Goal: Task Accomplishment & Management: Complete application form

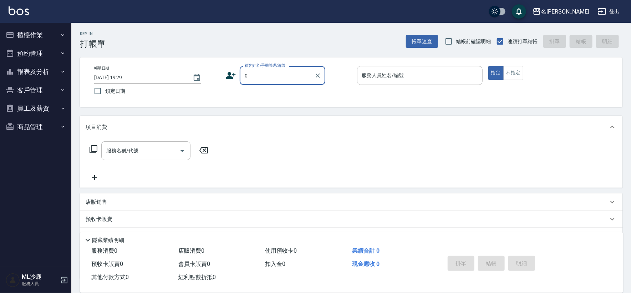
type input "無名字/0/"
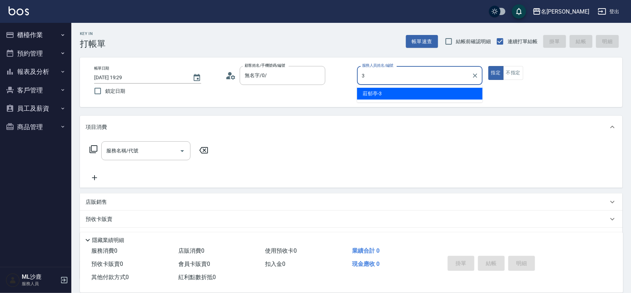
type input "3"
type button "true"
type input "[PERSON_NAME]-3"
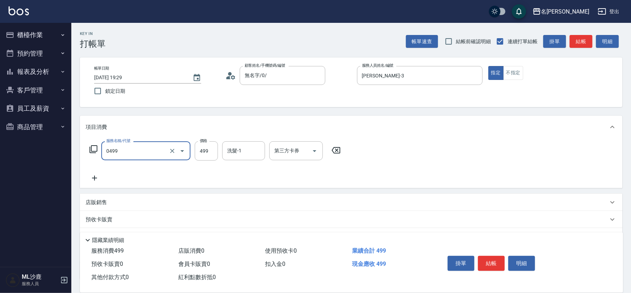
type input "[PERSON_NAME]499(0499)"
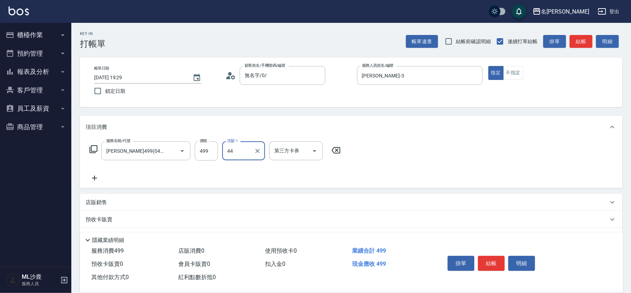
type input "[PERSON_NAME]-44"
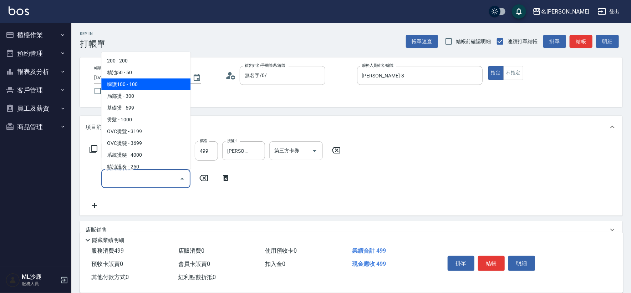
click at [283, 151] on div "第三方卡券 第三方卡券" at bounding box center [296, 150] width 54 height 19
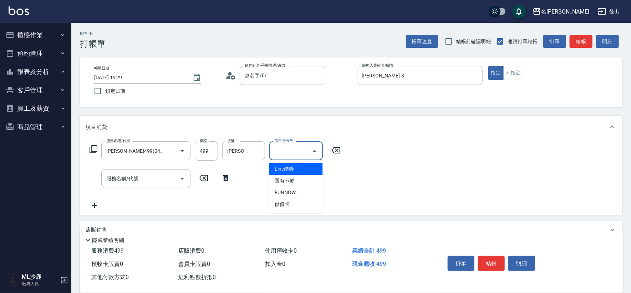
click at [283, 151] on div "第三方卡券 第三方卡券" at bounding box center [296, 150] width 54 height 19
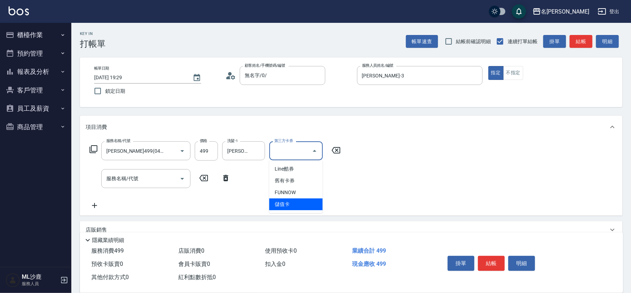
click at [282, 201] on span "儲值卡" at bounding box center [296, 204] width 54 height 12
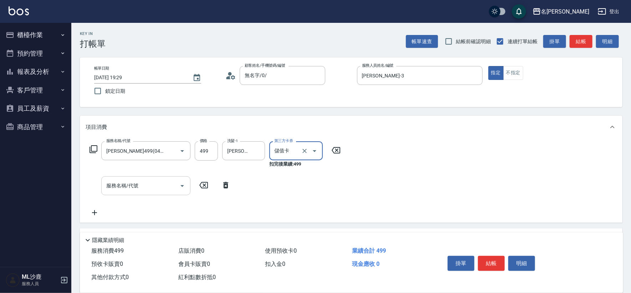
type input "儲值卡"
click at [140, 182] on input "服務名稱/代號" at bounding box center [141, 186] width 72 height 12
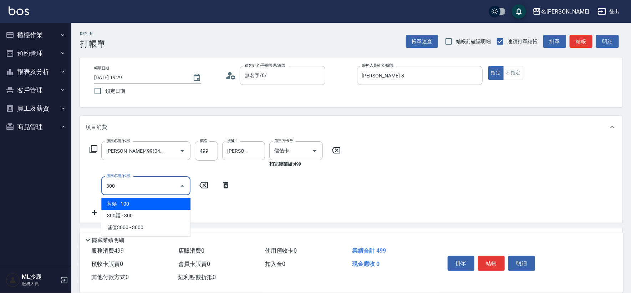
type input "剪髮(300)"
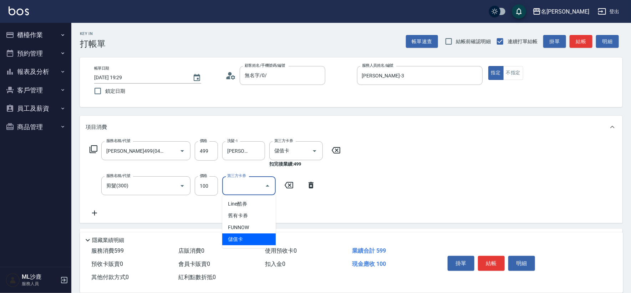
type input "儲值卡"
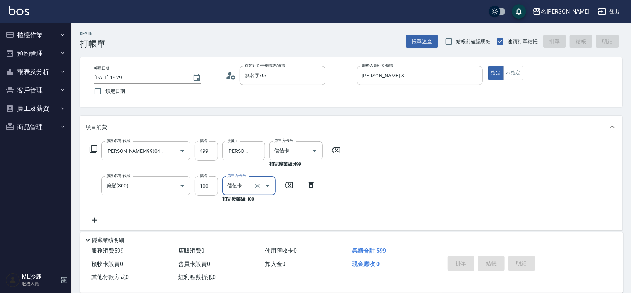
type input "[DATE] 19:30"
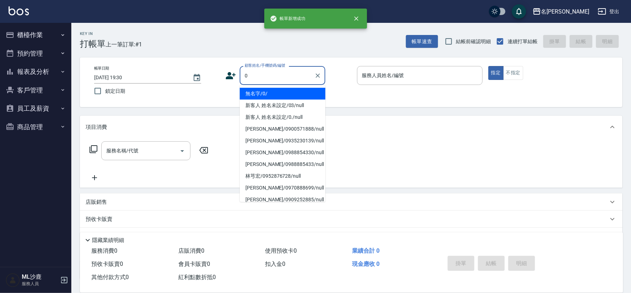
type input "無名字/0/"
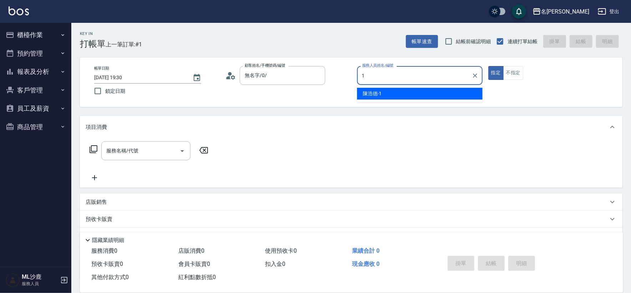
type input "[PERSON_NAME]1"
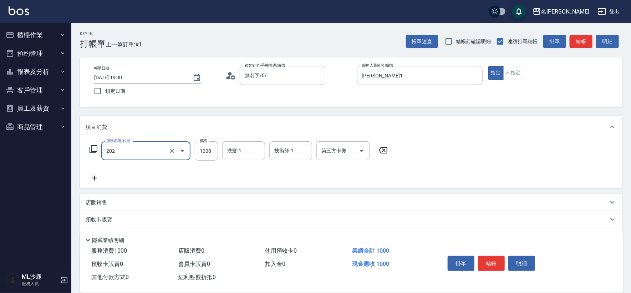
type input "燙髮(202)"
type input "2000"
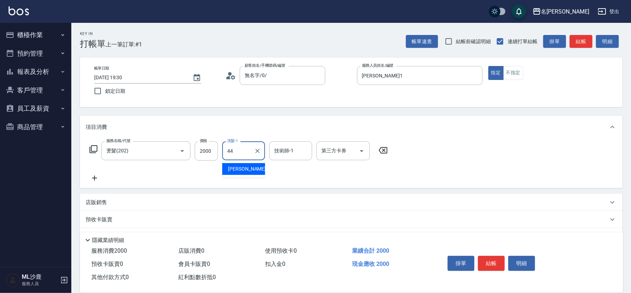
type input "[PERSON_NAME]-44"
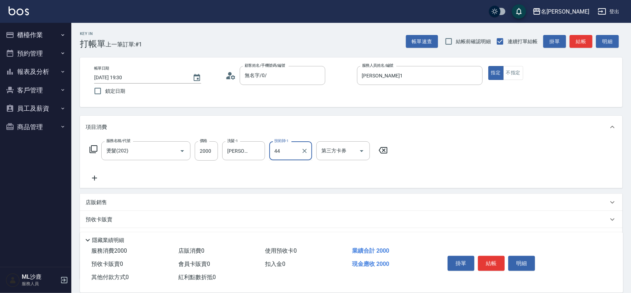
type input "[PERSON_NAME]-44"
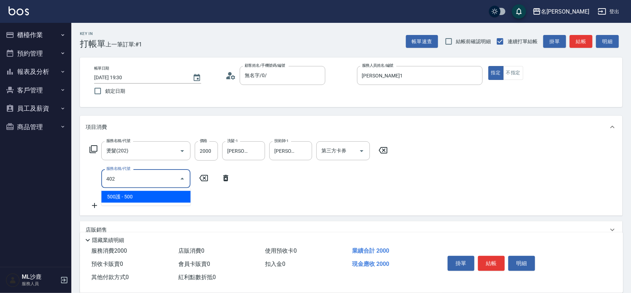
type input "500護(402)"
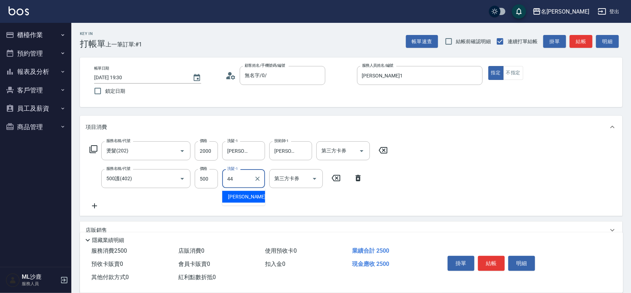
type input "[PERSON_NAME]-44"
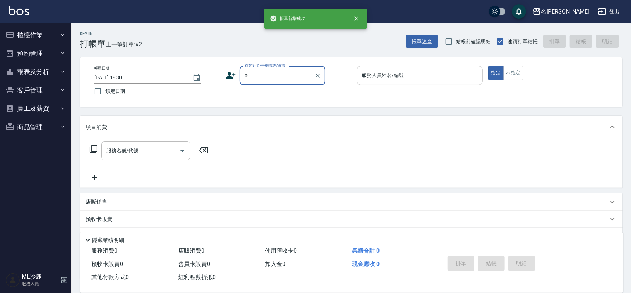
type input "無名字/0/"
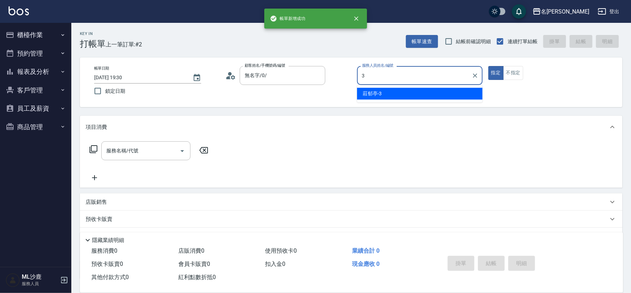
type input "[PERSON_NAME]-3"
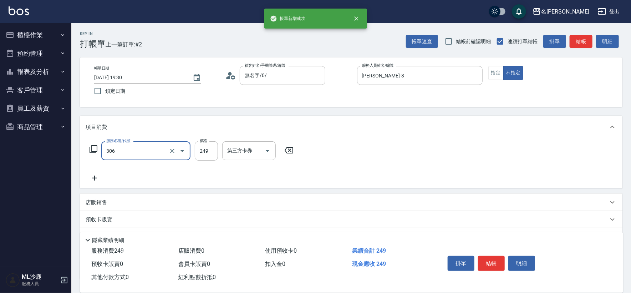
type input "剪髮(306)"
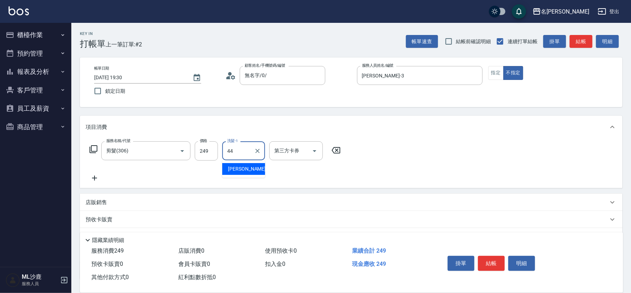
type input "[PERSON_NAME]-44"
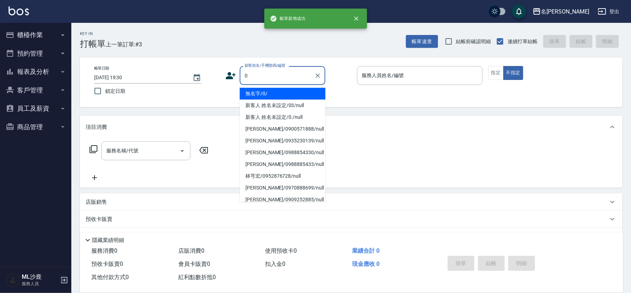
type input "無名字/0/"
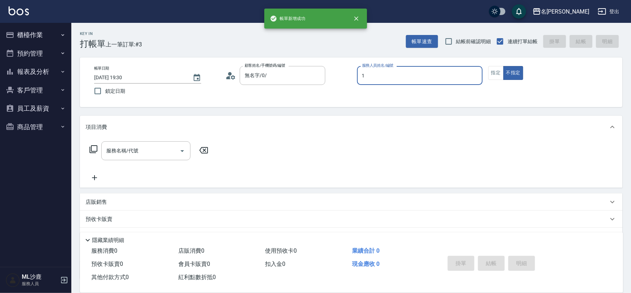
type input "[PERSON_NAME]1"
type button "false"
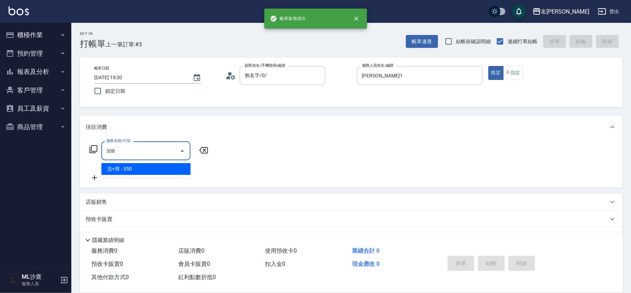
type input "洗+剪(308)"
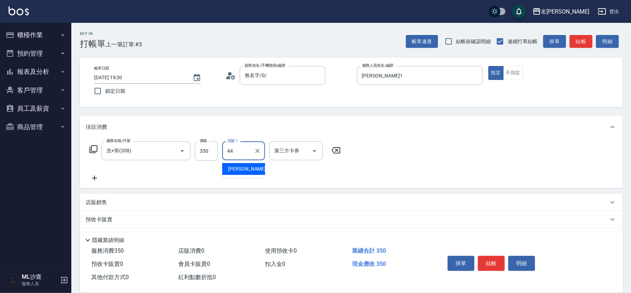
type input "[PERSON_NAME]-44"
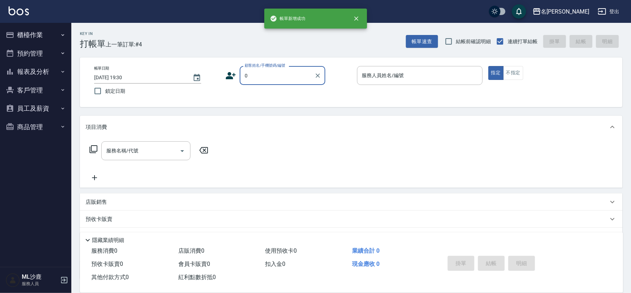
type input "無名字/0/"
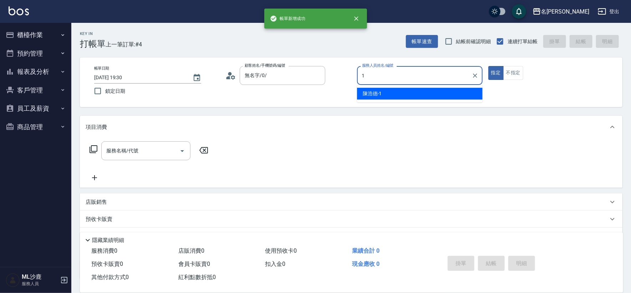
type input "[PERSON_NAME]1"
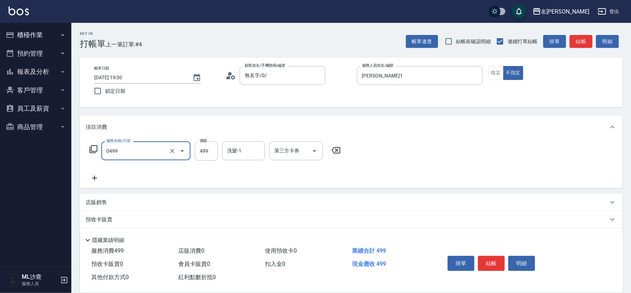
type input "[PERSON_NAME]499(0499)"
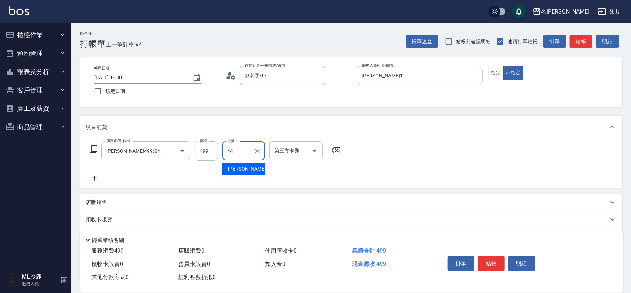
type input "[PERSON_NAME]-44"
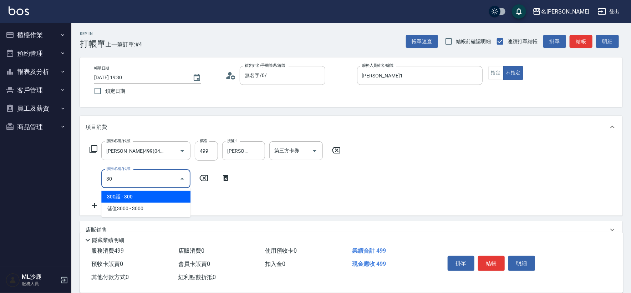
type input "304"
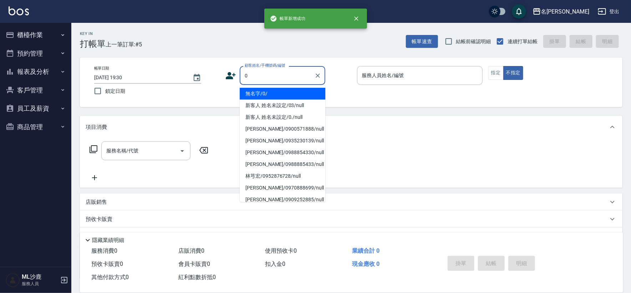
type input "無名字/0/"
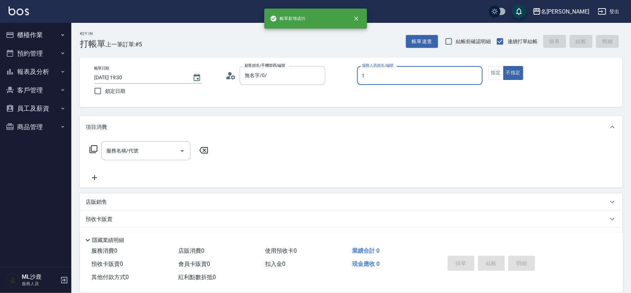
type input "[PERSON_NAME]1"
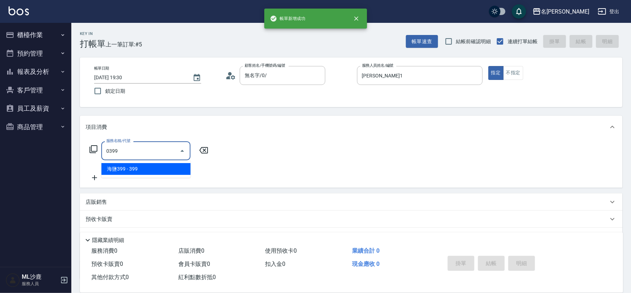
type input "海鹽399(0399)"
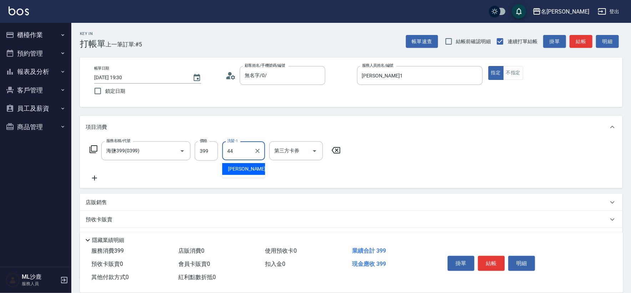
type input "[PERSON_NAME]-44"
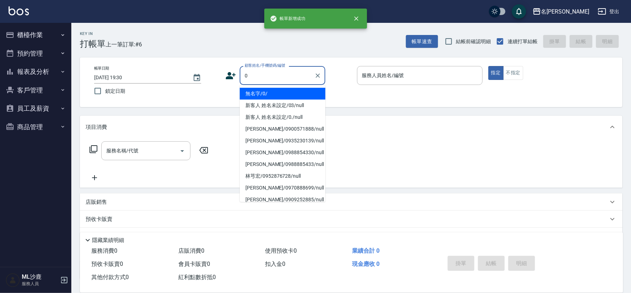
type input "無名字/0/"
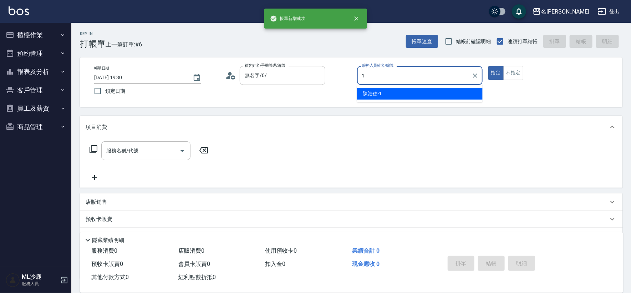
type input "[PERSON_NAME]1"
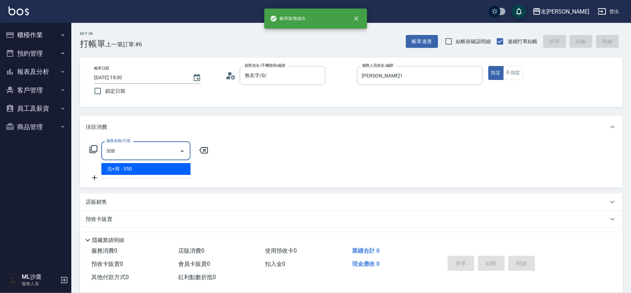
type input "洗+剪(308)"
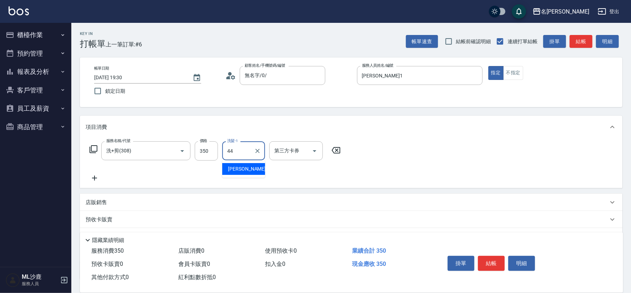
type input "[PERSON_NAME]-44"
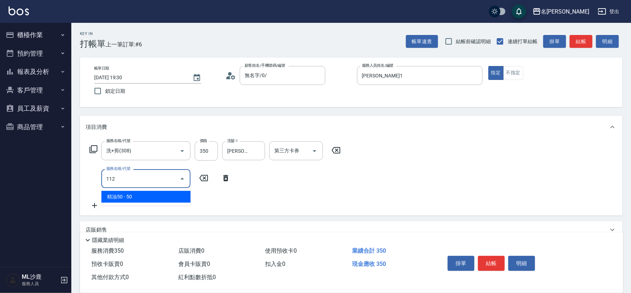
type input "精油50(112)"
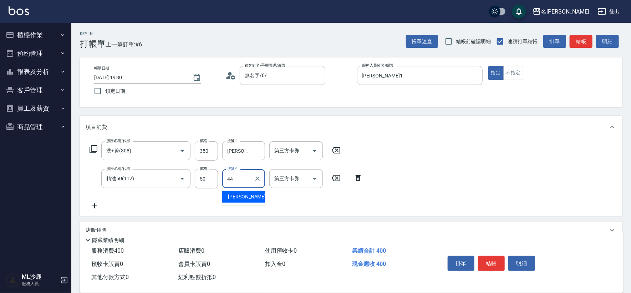
type input "[PERSON_NAME]-44"
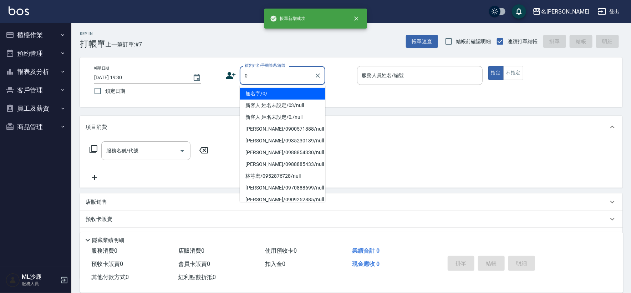
type input "無名字/0/"
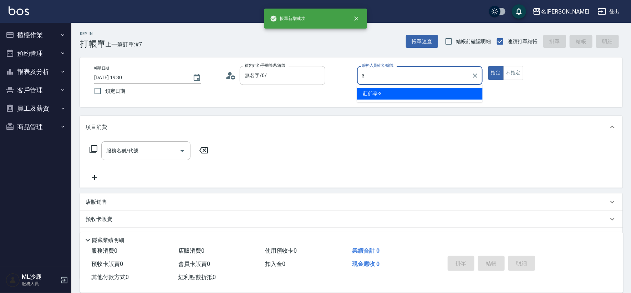
type input "[PERSON_NAME]-3"
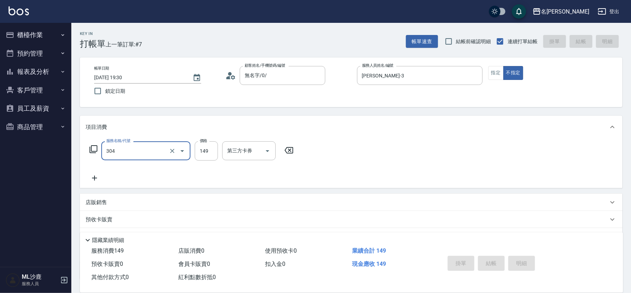
type input "304"
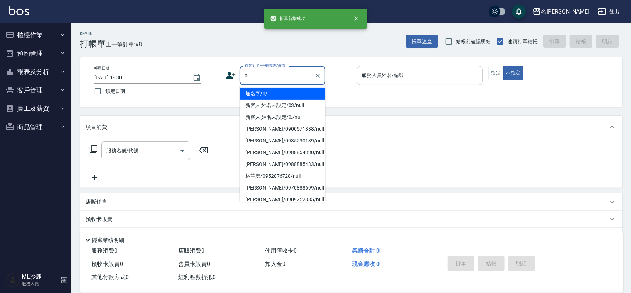
type input "無名字/0/"
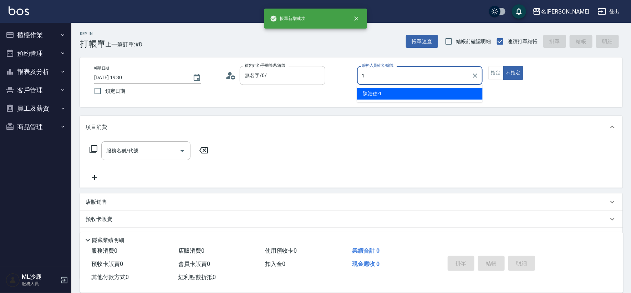
type input "[PERSON_NAME]1"
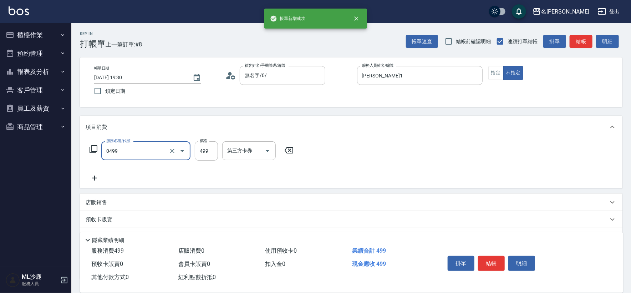
type input "[PERSON_NAME]499(0499)"
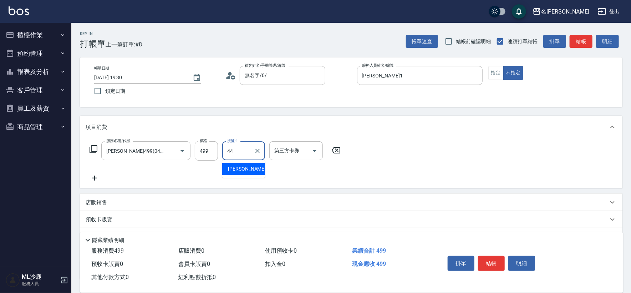
type input "[PERSON_NAME]-44"
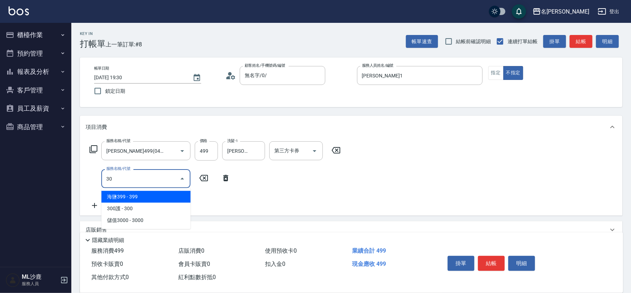
type input "304"
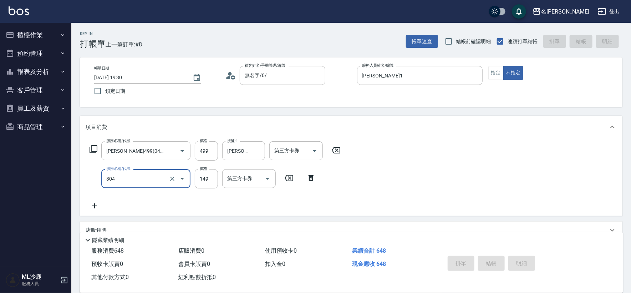
type input "[DATE] 19:31"
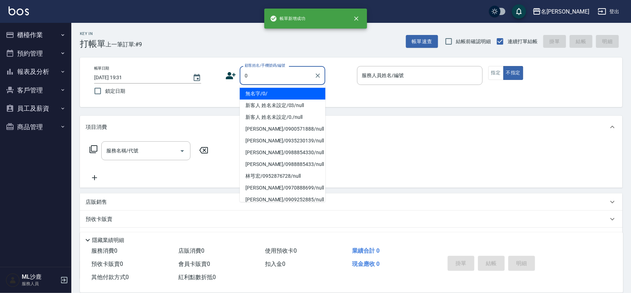
type input "無名字/0/"
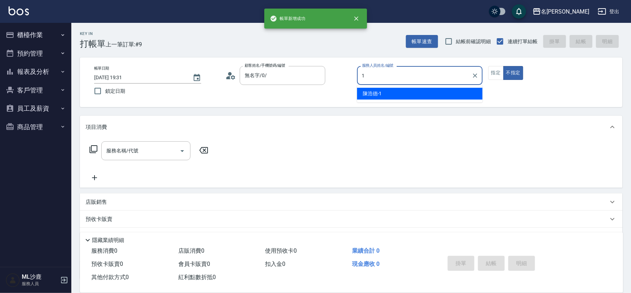
type input "[PERSON_NAME]1"
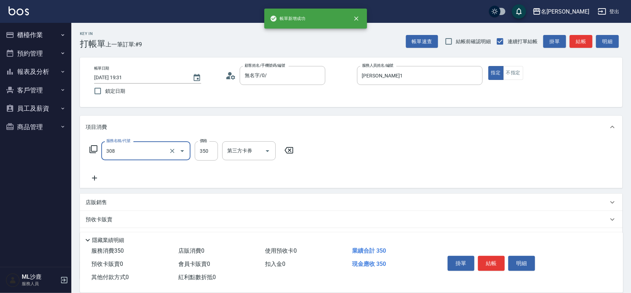
type input "洗+剪(308)"
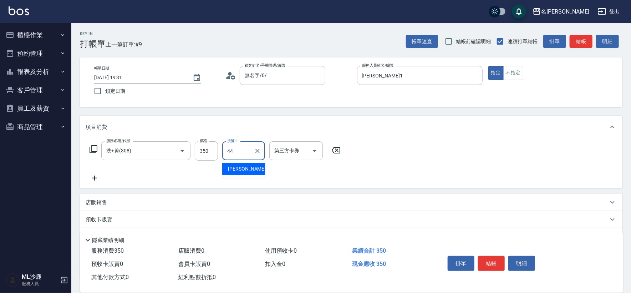
type input "[PERSON_NAME]-44"
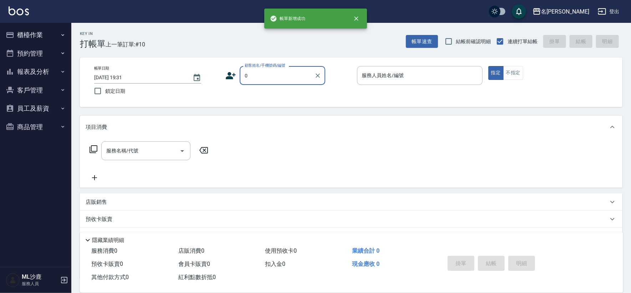
type input "無名字/0/"
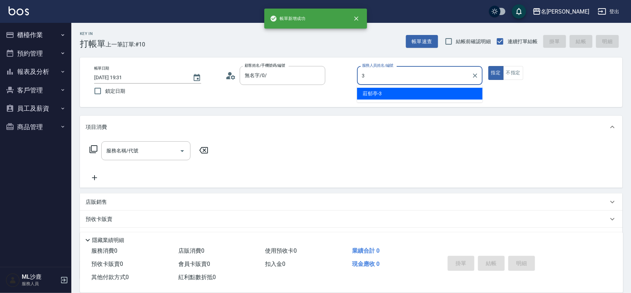
type input "[PERSON_NAME]-3"
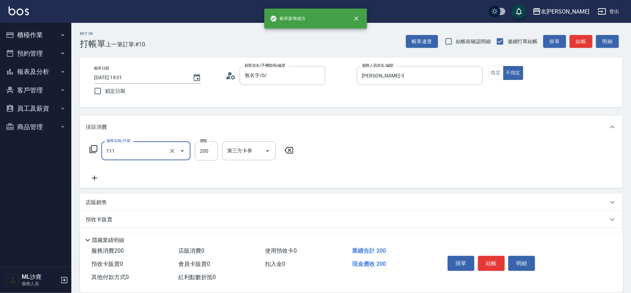
type input "200(111)"
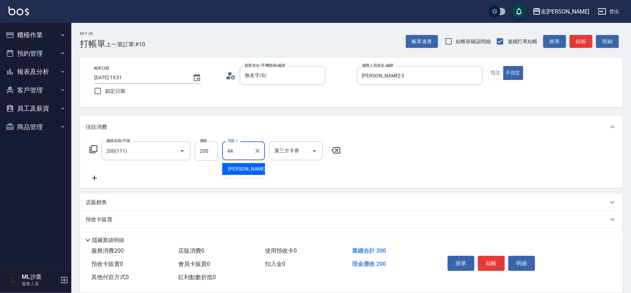
type input "[PERSON_NAME]-44"
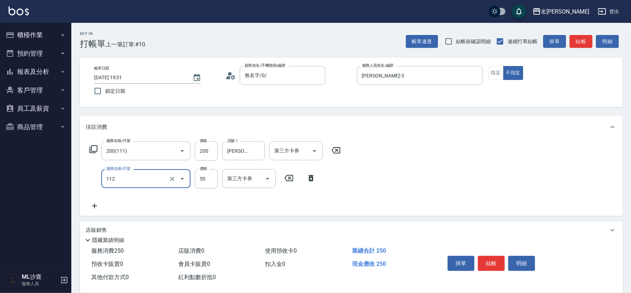
type input "精油50(112)"
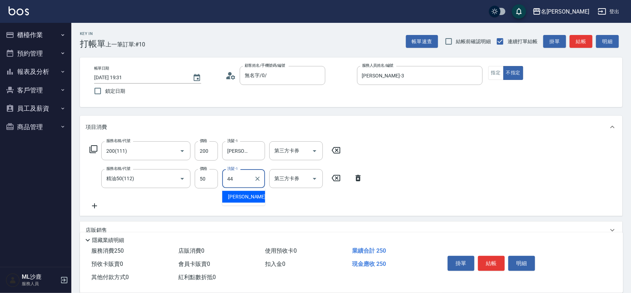
type input "[PERSON_NAME]-44"
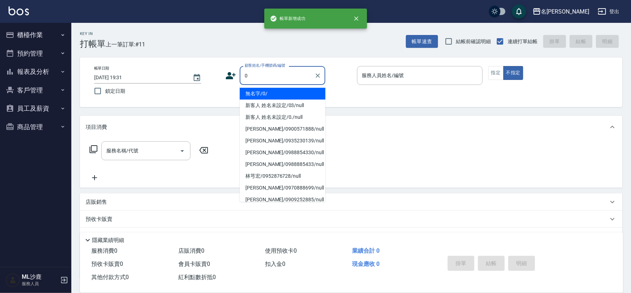
type input "無名字/0/"
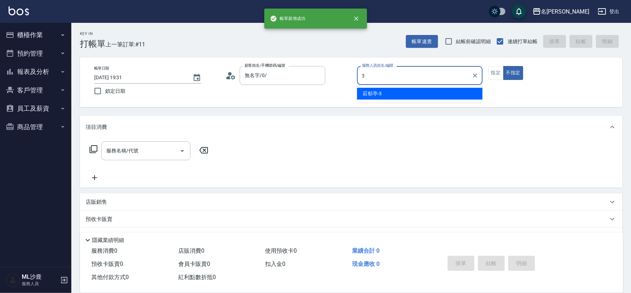
type input "[PERSON_NAME]-3"
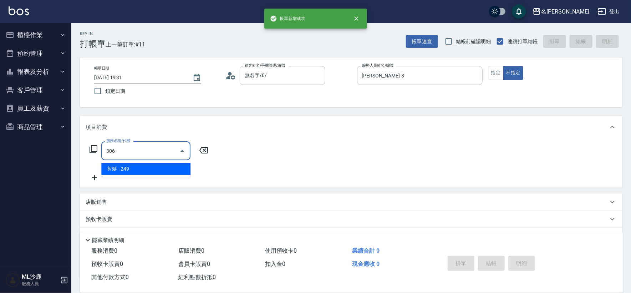
type input "剪髮(306)"
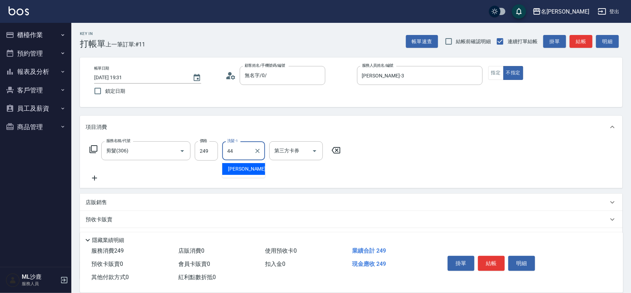
type input "[PERSON_NAME]-44"
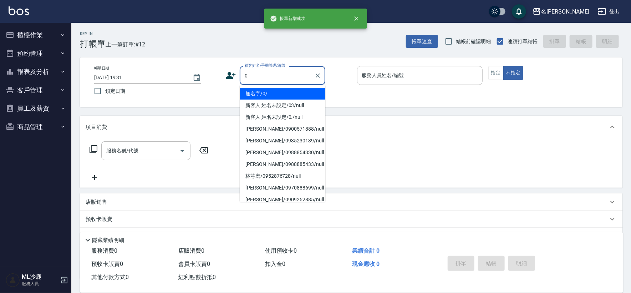
type input "無名字/0/"
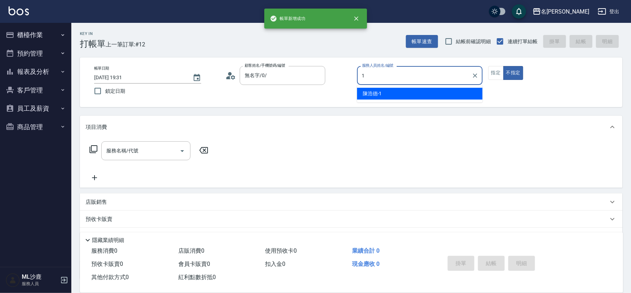
type input "[PERSON_NAME]1"
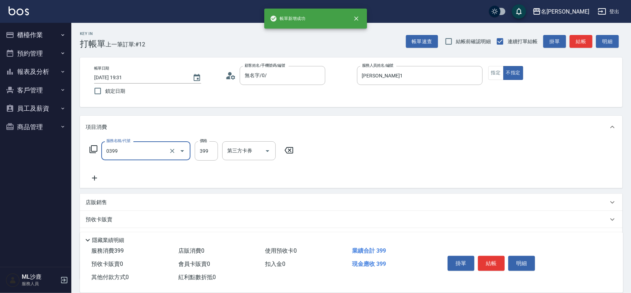
type input "海鹽399(0399)"
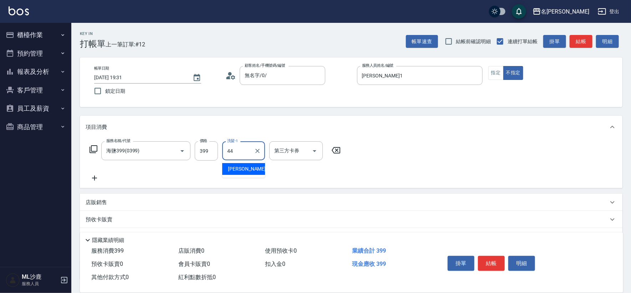
type input "[PERSON_NAME]-44"
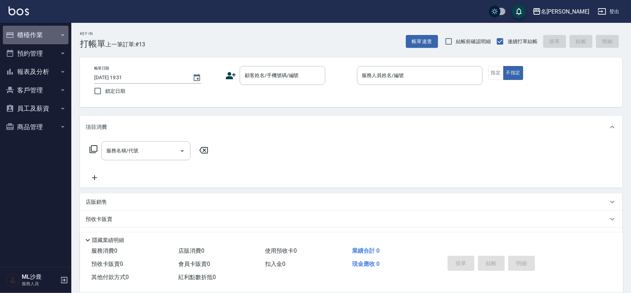
click at [35, 35] on button "櫃檯作業" at bounding box center [36, 35] width 66 height 19
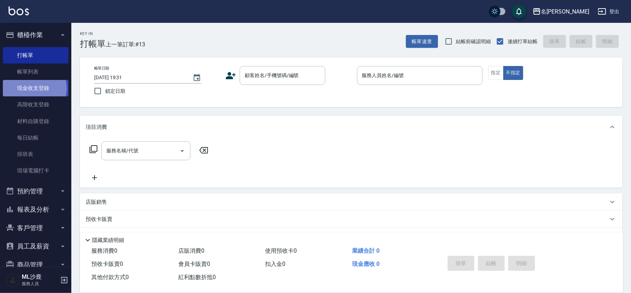
click at [31, 88] on link "現金收支登錄" at bounding box center [36, 88] width 66 height 16
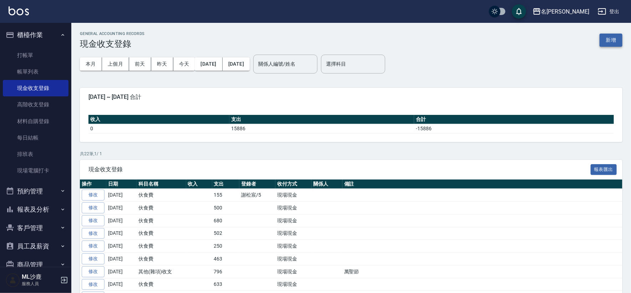
click at [604, 45] on button "新增" at bounding box center [611, 40] width 23 height 13
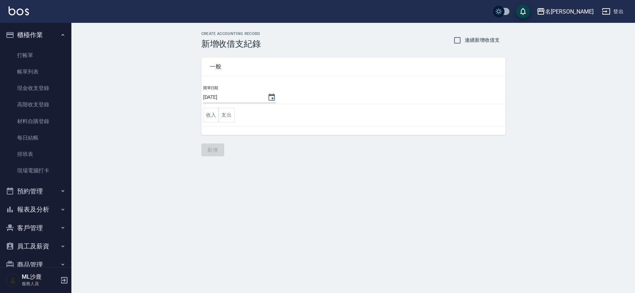
drag, startPoint x: 235, startPoint y: 107, endPoint x: 233, endPoint y: 114, distance: 6.9
click at [235, 110] on td "收入 支出" at bounding box center [353, 115] width 304 height 22
click at [233, 112] on button "支出" at bounding box center [226, 115] width 16 height 15
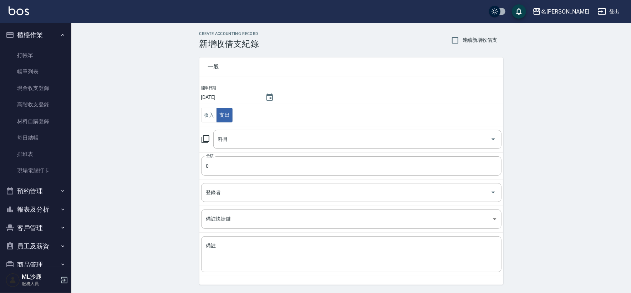
click at [233, 114] on td "收入 支出" at bounding box center [352, 115] width 304 height 22
click at [234, 136] on input "科目" at bounding box center [352, 139] width 271 height 12
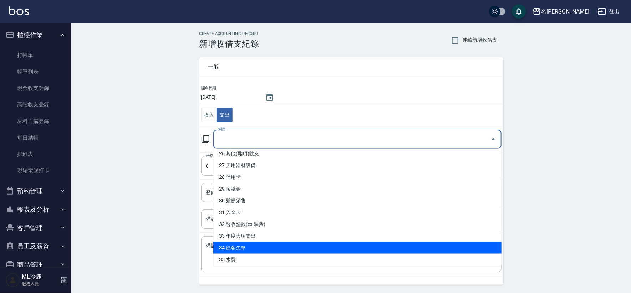
scroll to position [296, 0]
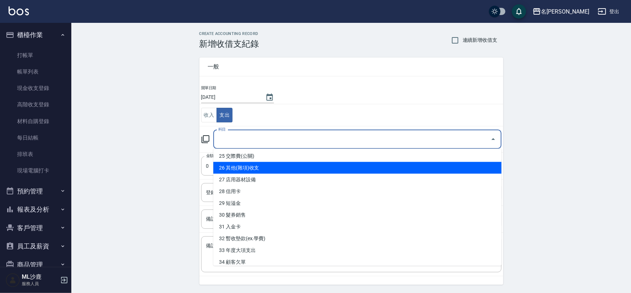
click at [249, 168] on li "26 其他(雜項)收支" at bounding box center [357, 168] width 288 height 12
type input "26 其他(雜項)收支"
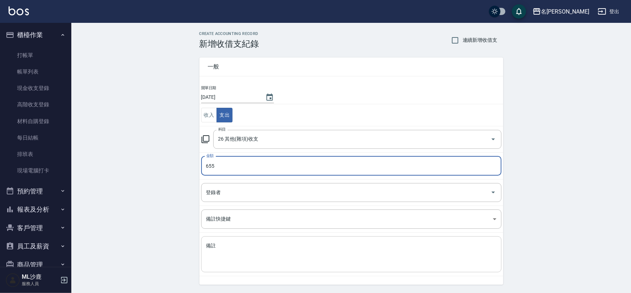
type input "655"
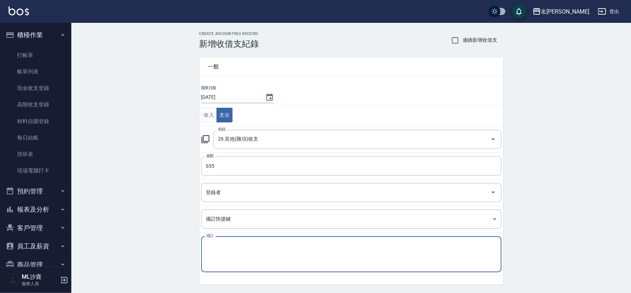
click at [242, 243] on textarea "備註" at bounding box center [351, 254] width 291 height 24
type textarea "d"
type textarea "[DEMOGRAPHIC_DATA]氛"
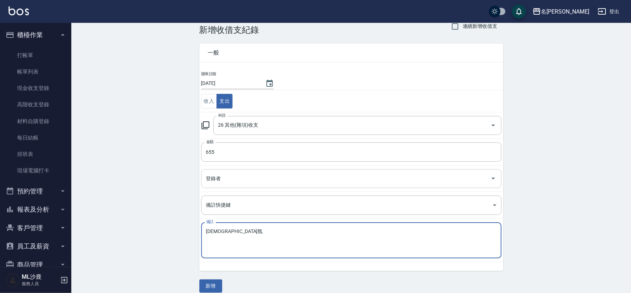
scroll to position [21, 0]
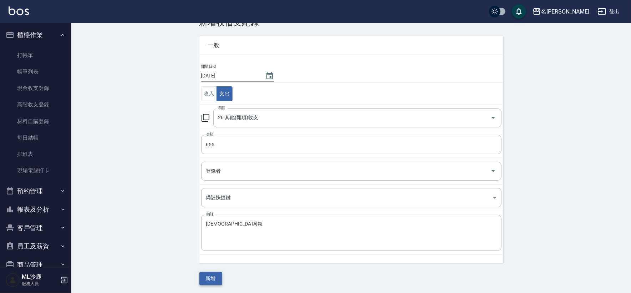
click at [210, 279] on button "新增" at bounding box center [211, 278] width 23 height 13
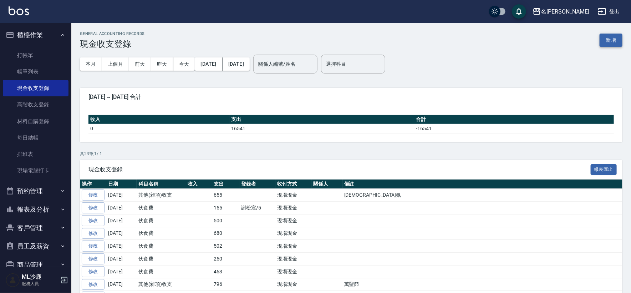
click at [610, 42] on button "新增" at bounding box center [611, 40] width 23 height 13
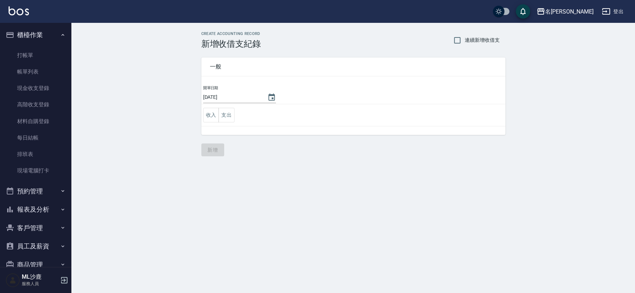
click at [228, 124] on td "收入 支出" at bounding box center [353, 115] width 304 height 22
click at [231, 122] on button "支出" at bounding box center [226, 115] width 16 height 15
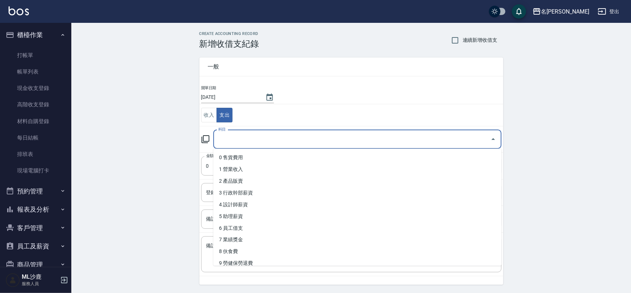
click at [243, 144] on input "科目" at bounding box center [352, 139] width 271 height 12
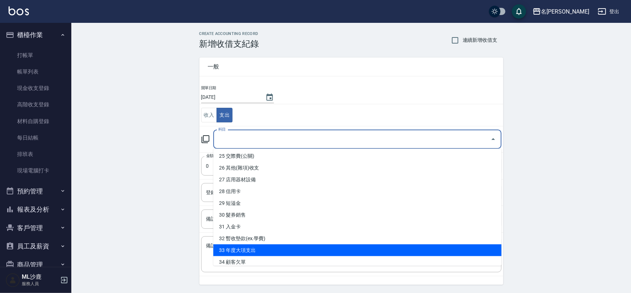
scroll to position [256, 0]
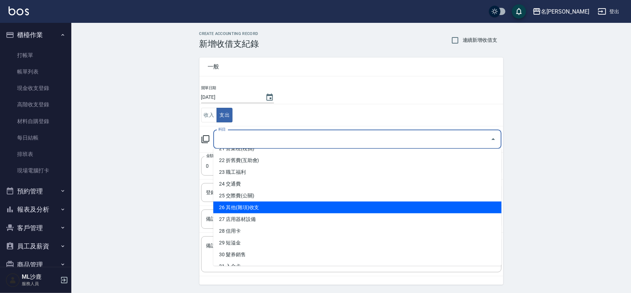
click at [250, 206] on li "26 其他(雜項)收支" at bounding box center [357, 208] width 288 height 12
type input "26 其他(雜項)收支"
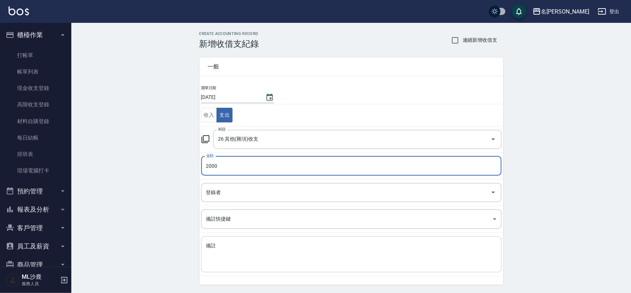
type input "2000"
click at [226, 248] on textarea "備註" at bounding box center [351, 254] width 291 height 24
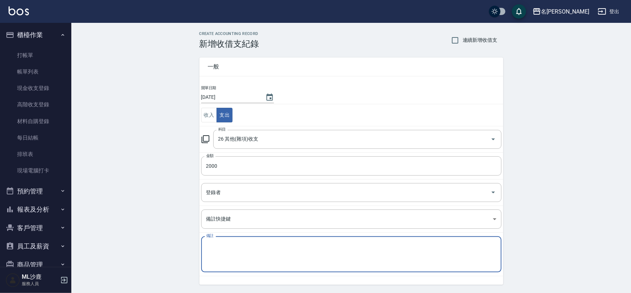
type textarea "e"
type textarea "34秋旅補助"
drag, startPoint x: 136, startPoint y: 229, endPoint x: 138, endPoint y: 224, distance: 5.3
click at [136, 228] on div "CREATE ACCOUNTING RECORD 新增收借支紀錄 連續新增收借支 一般 開單日期 [DATE] 收入 支出 科目 26 其他(雜項)收支 科目…" at bounding box center [351, 169] width 560 height 292
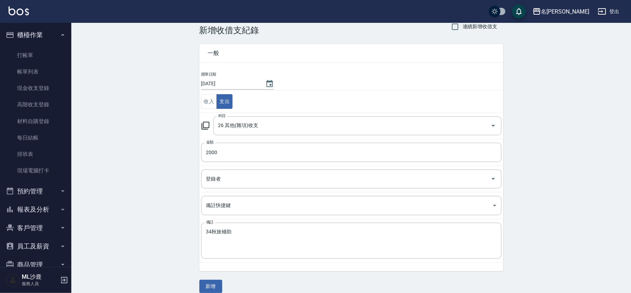
scroll to position [21, 0]
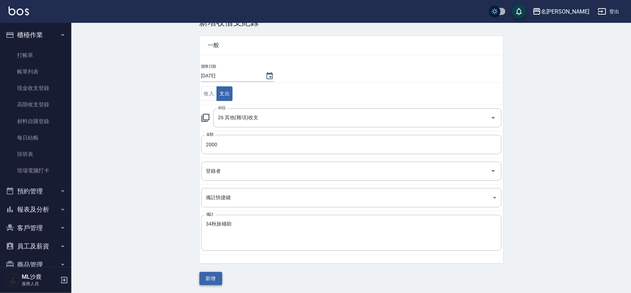
click at [208, 280] on button "新增" at bounding box center [211, 278] width 23 height 13
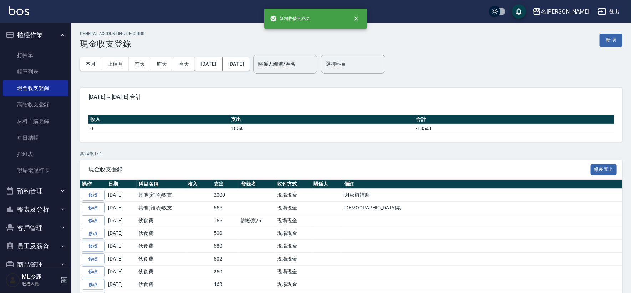
click at [41, 207] on button "報表及分析" at bounding box center [36, 209] width 66 height 19
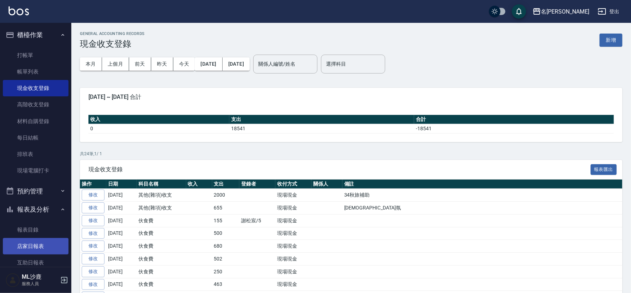
click at [30, 246] on link "店家日報表" at bounding box center [36, 246] width 66 height 16
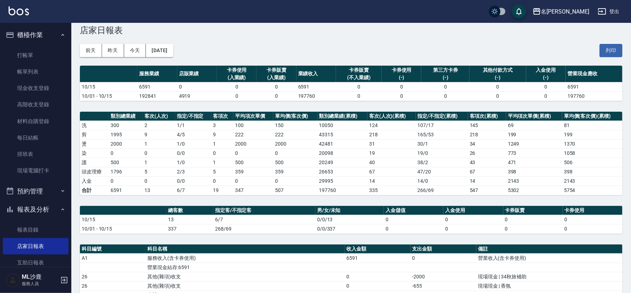
scroll to position [12, 0]
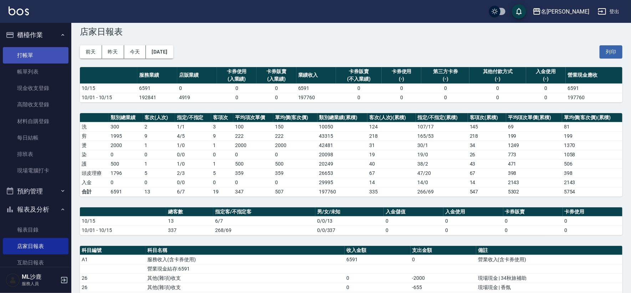
click at [32, 58] on link "打帳單" at bounding box center [36, 55] width 66 height 16
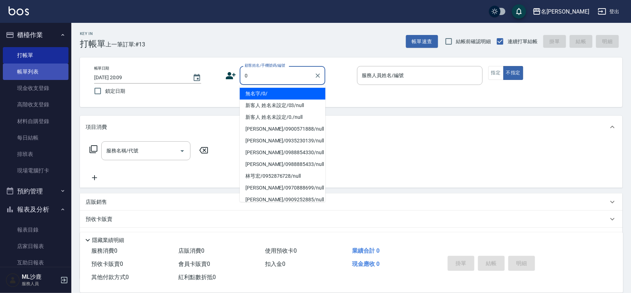
type input "無名字/0/"
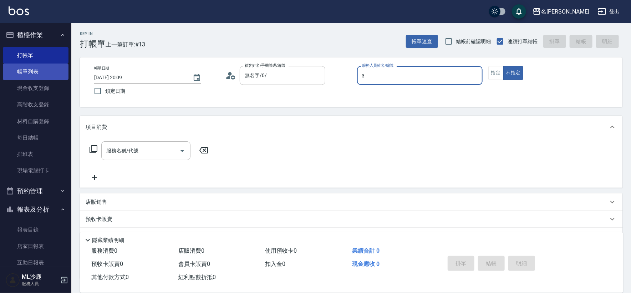
type input "[PERSON_NAME]-3"
type button "false"
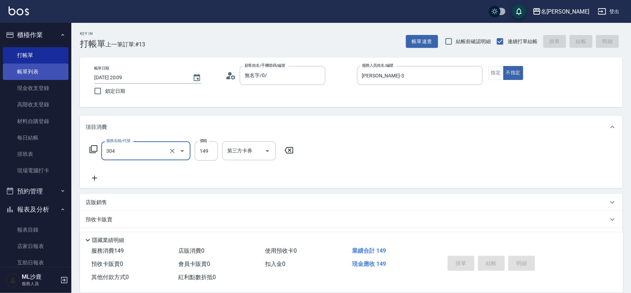
type input "304"
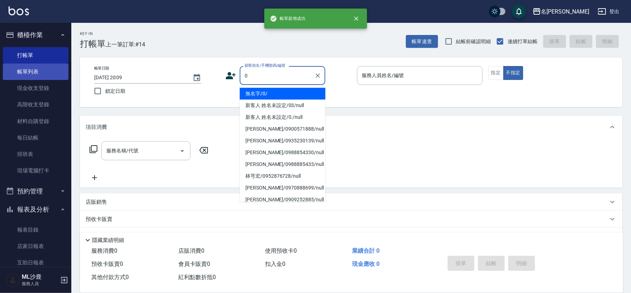
type input "無名字/0/"
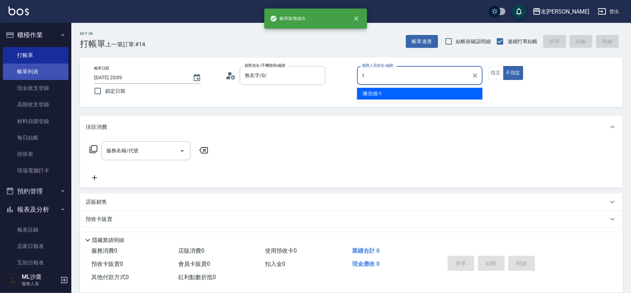
type input "[PERSON_NAME]1"
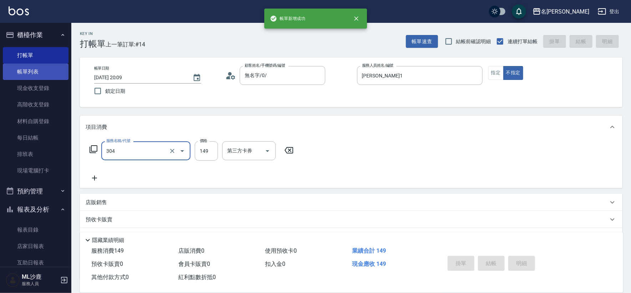
type input "304"
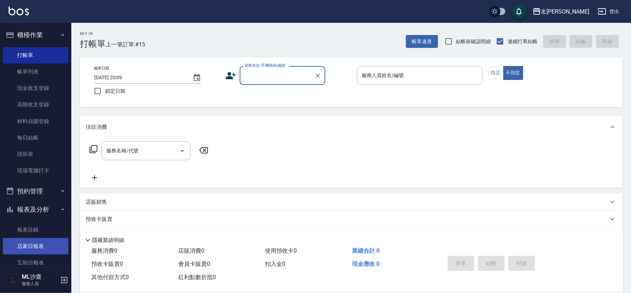
click at [31, 249] on link "店家日報表" at bounding box center [36, 246] width 66 height 16
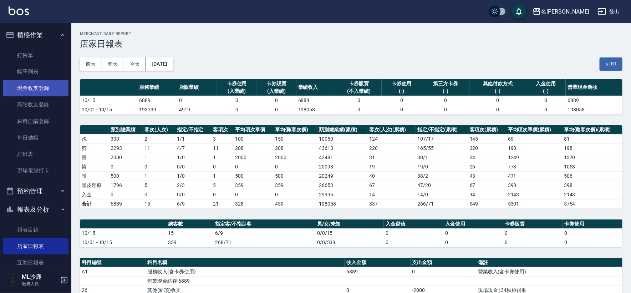
click at [40, 86] on link "現金收支登錄" at bounding box center [36, 88] width 66 height 16
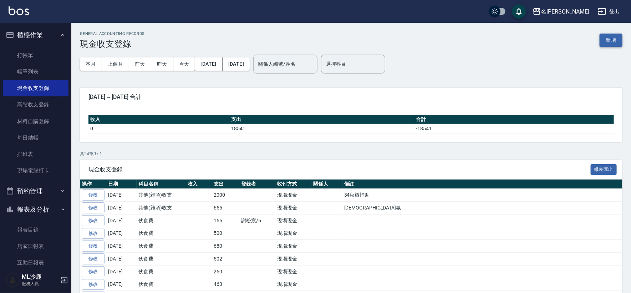
click at [611, 36] on button "新增" at bounding box center [611, 40] width 23 height 13
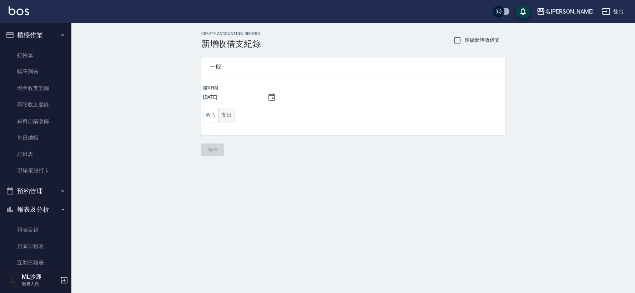
click at [230, 116] on button "支出" at bounding box center [226, 115] width 16 height 15
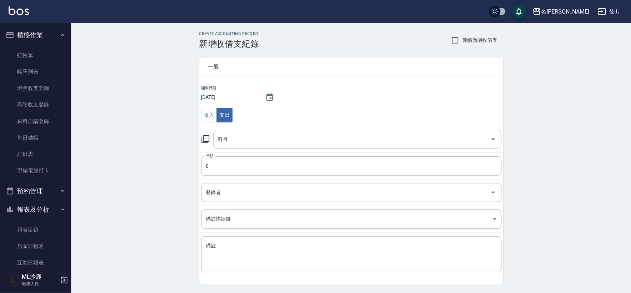
click at [222, 140] on input "科目" at bounding box center [352, 139] width 271 height 12
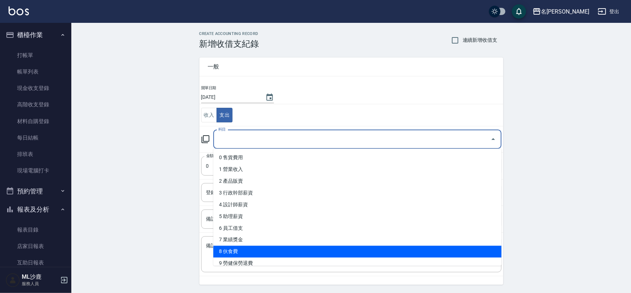
click at [228, 250] on li "8 伙食費" at bounding box center [357, 252] width 288 height 12
type input "8 伙食費"
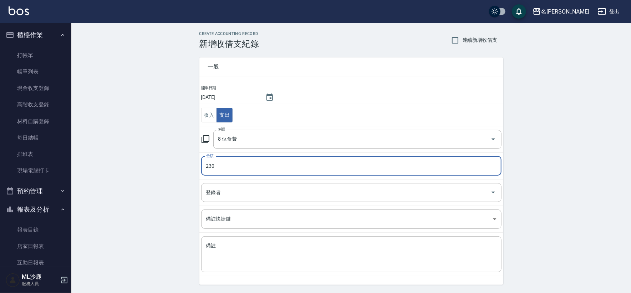
type input "230"
click at [111, 136] on div "CREATE ACCOUNTING RECORD 新增收借支紀錄 連續新增收借支 一般 開單日期 [DATE] 收入 支出 科目 8 伙食費 科目 金額 23…" at bounding box center [351, 169] width 560 height 292
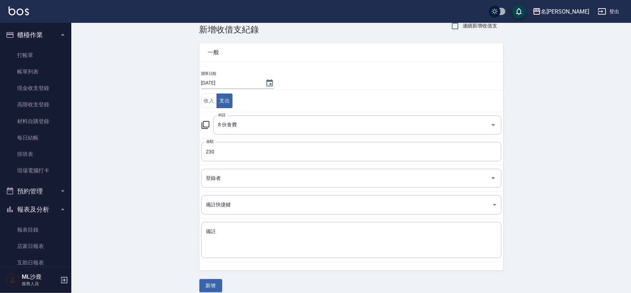
scroll to position [21, 0]
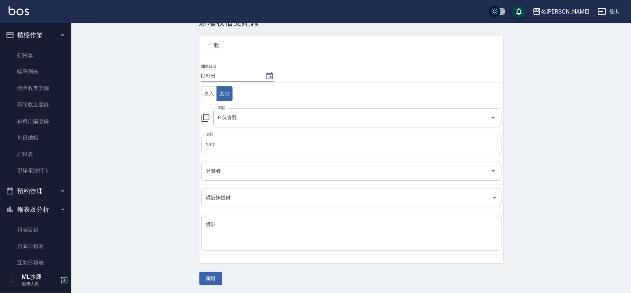
click at [207, 278] on button "新增" at bounding box center [211, 278] width 23 height 13
click at [207, 278] on div "一般 開單日期 [DATE] 收入 支出 科目 8 伙食費 科目 金額 230 金額 登錄者 登錄者 備註快捷鍵 ​ 備註快捷鍵 備註 x 備註 新增" at bounding box center [352, 156] width 304 height 258
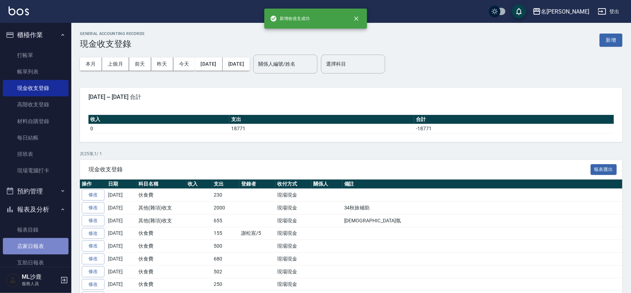
click at [39, 241] on link "店家日報表" at bounding box center [36, 246] width 66 height 16
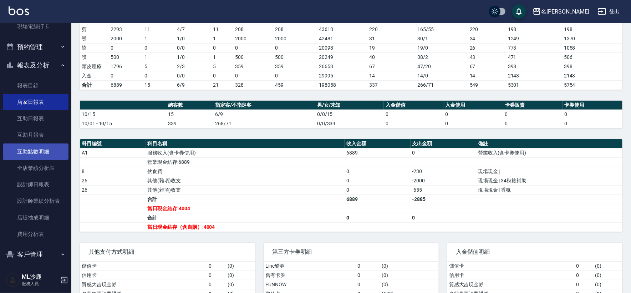
scroll to position [158, 0]
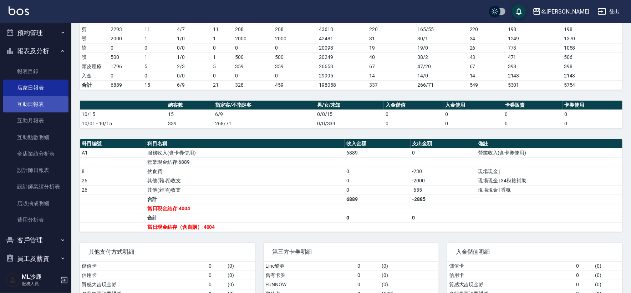
click at [25, 100] on link "互助日報表" at bounding box center [36, 104] width 66 height 16
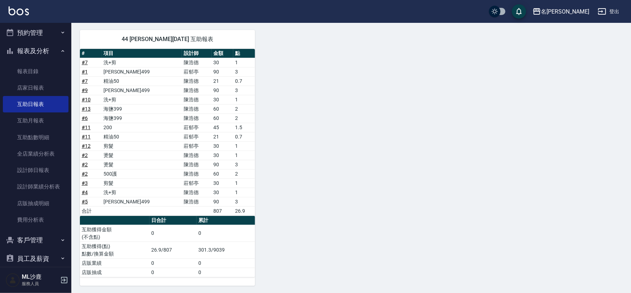
scroll to position [76, 0]
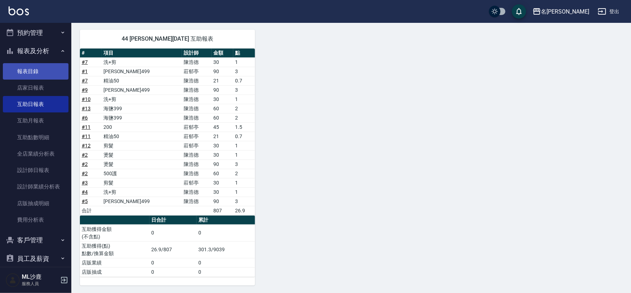
click at [44, 73] on link "報表目錄" at bounding box center [36, 71] width 66 height 16
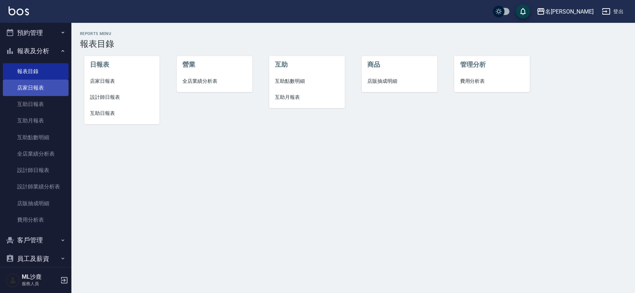
click at [49, 93] on link "店家日報表" at bounding box center [36, 88] width 66 height 16
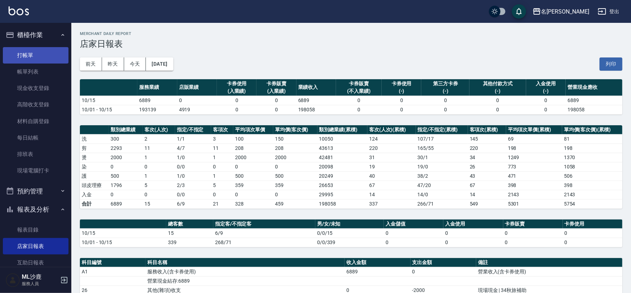
click at [44, 49] on link "打帳單" at bounding box center [36, 55] width 66 height 16
click at [44, 50] on link "打帳單" at bounding box center [36, 55] width 66 height 16
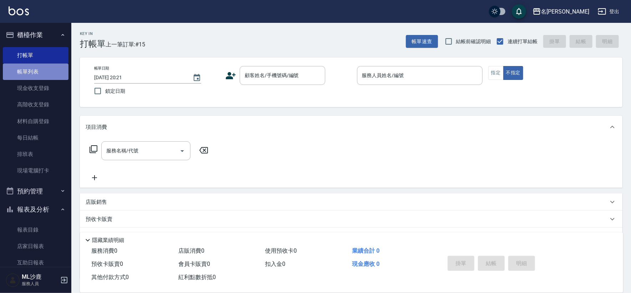
click at [36, 77] on link "帳單列表" at bounding box center [36, 72] width 66 height 16
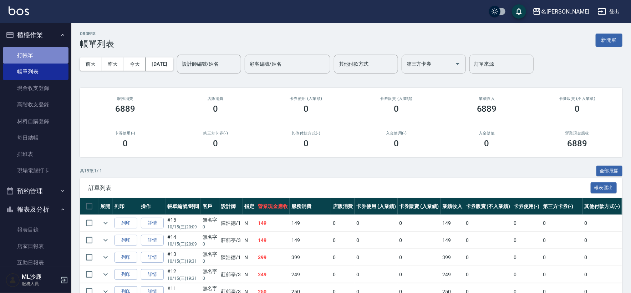
click at [40, 55] on link "打帳單" at bounding box center [36, 55] width 66 height 16
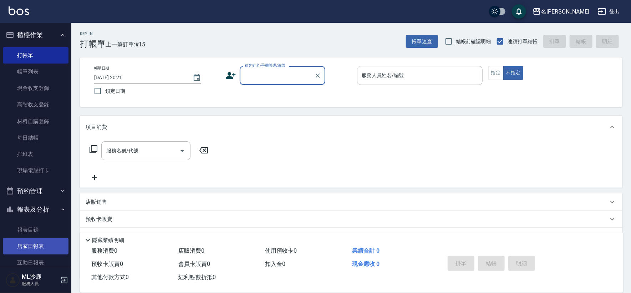
click at [40, 243] on link "店家日報表" at bounding box center [36, 246] width 66 height 16
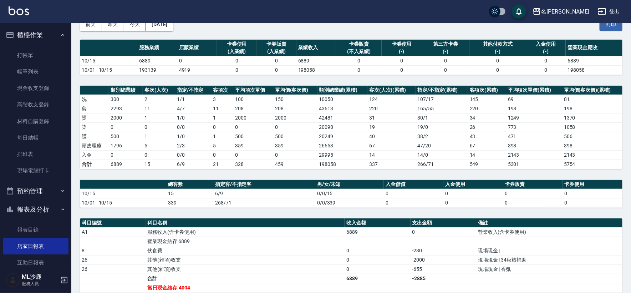
scroll to position [119, 0]
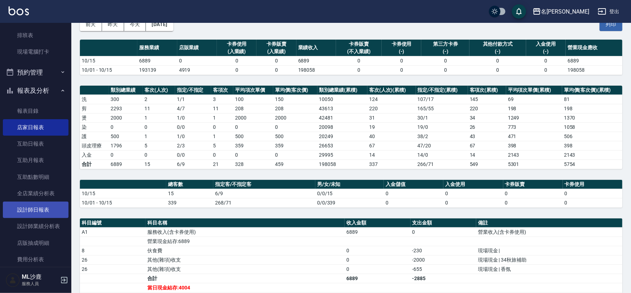
click at [35, 208] on link "設計師日報表" at bounding box center [36, 210] width 66 height 16
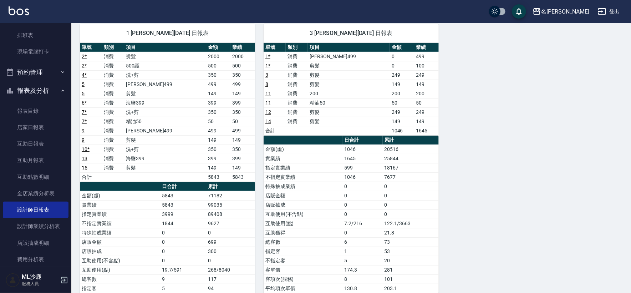
scroll to position [60, 0]
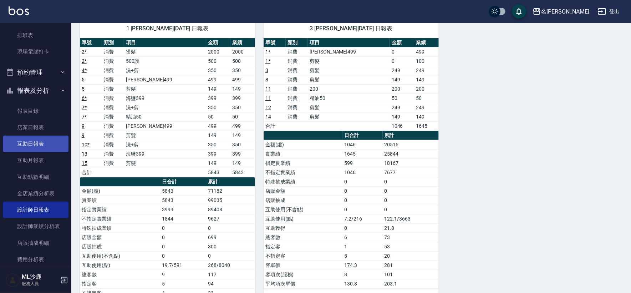
click at [32, 146] on link "互助日報表" at bounding box center [36, 144] width 66 height 16
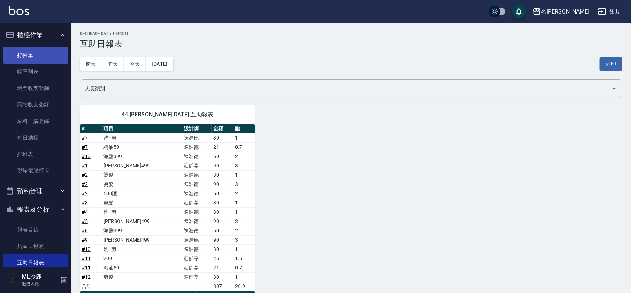
click at [32, 54] on link "打帳單" at bounding box center [36, 55] width 66 height 16
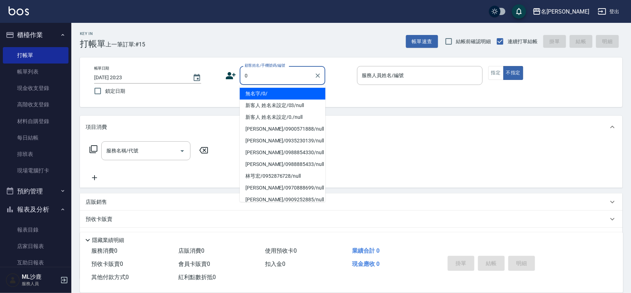
type input "無名字/0/"
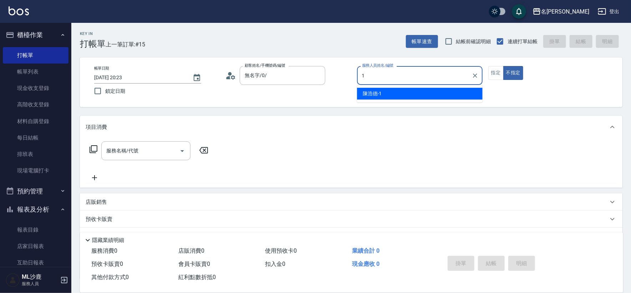
type input "[PERSON_NAME]1"
type button "false"
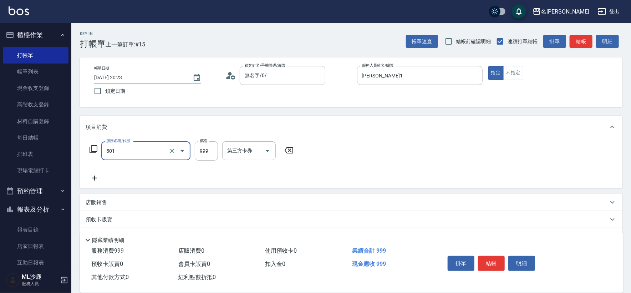
type input "染髮(501)"
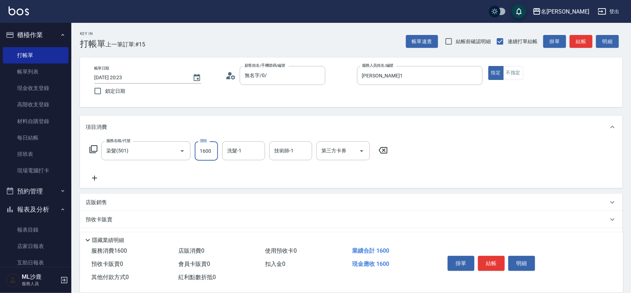
type input "1600"
type input "[PERSON_NAME]-44"
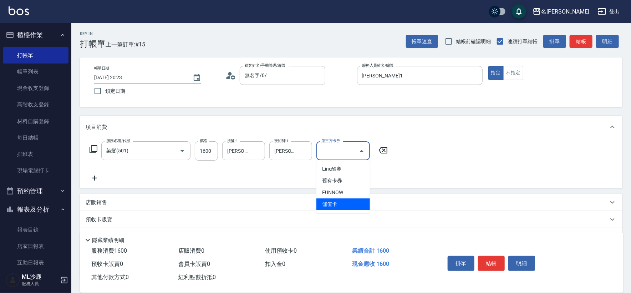
type input "儲值卡"
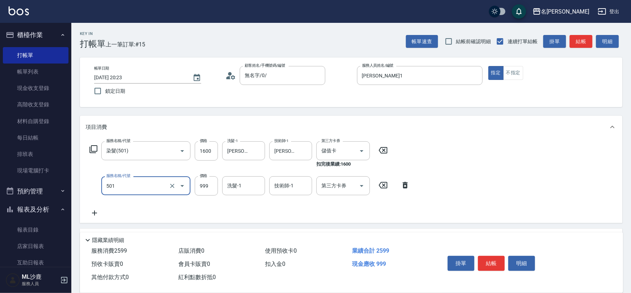
type input "染髮(501)"
type input "1000"
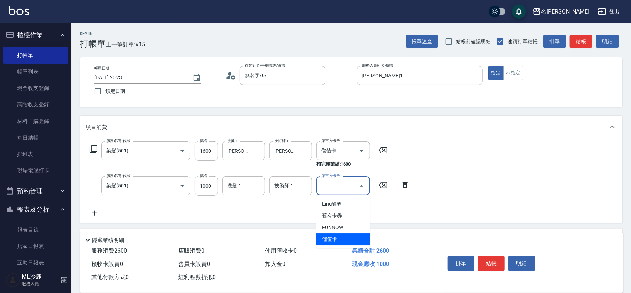
type input "儲值卡"
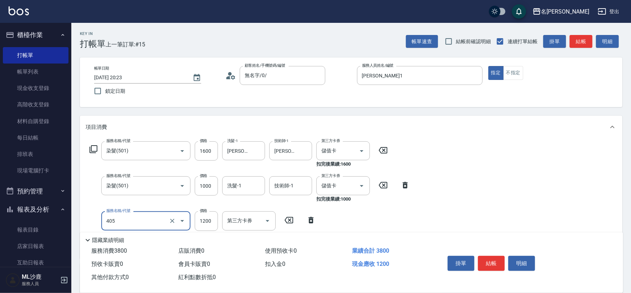
type input "1200護(405)"
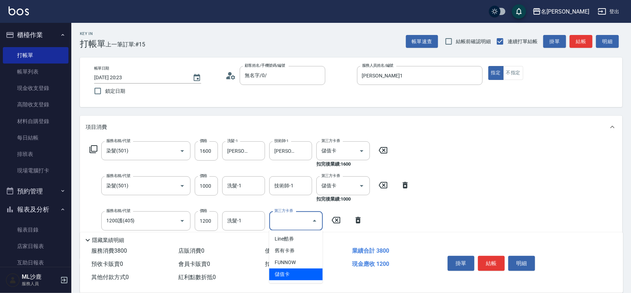
type input "儲值卡"
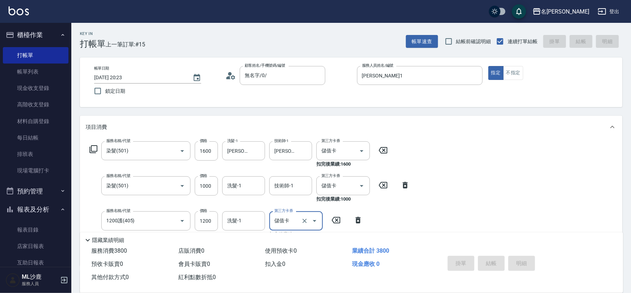
type input "[DATE] 20:24"
